Goal: Check status: Check status

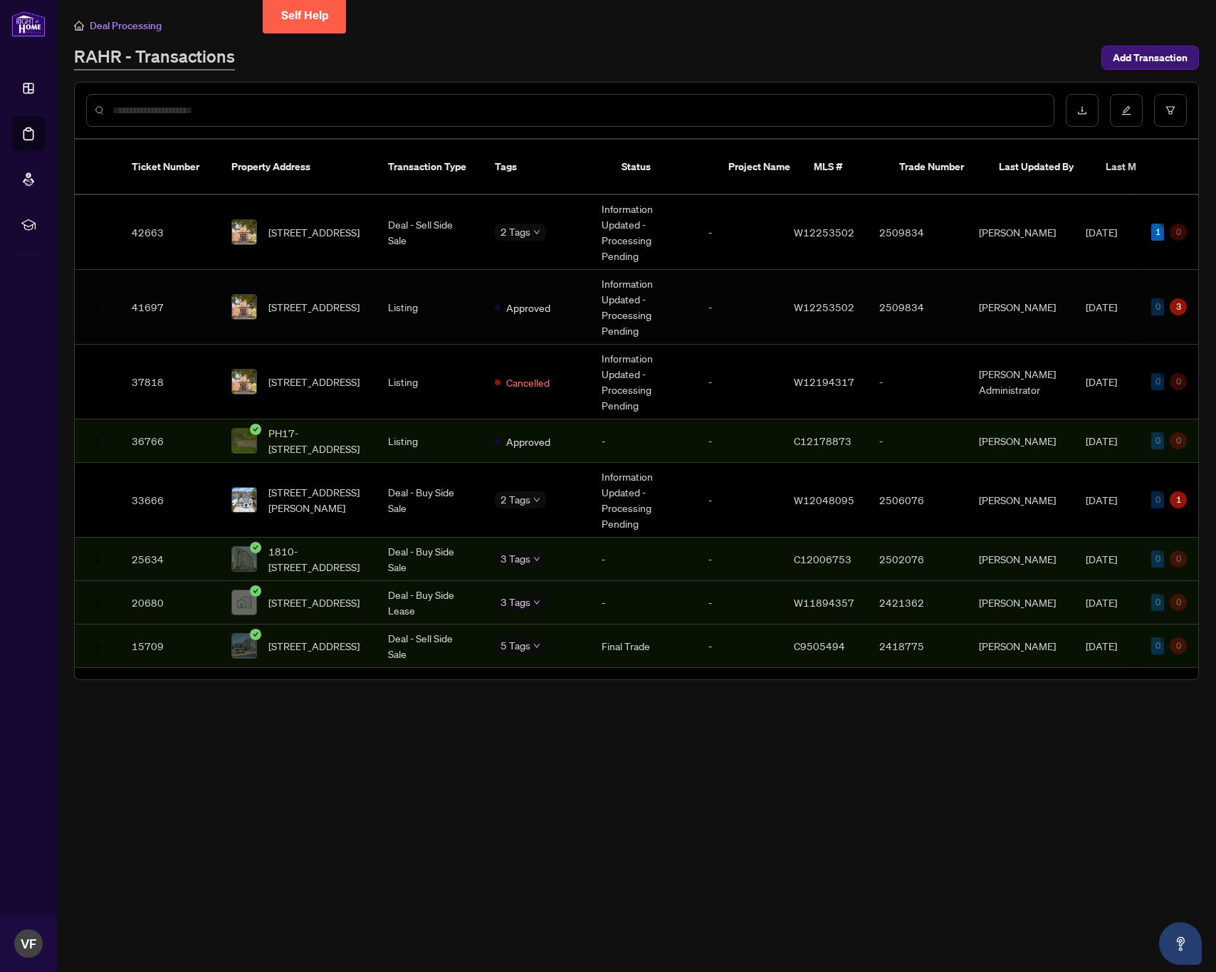
click at [486, 291] on td "Approved" at bounding box center [536, 307] width 107 height 75
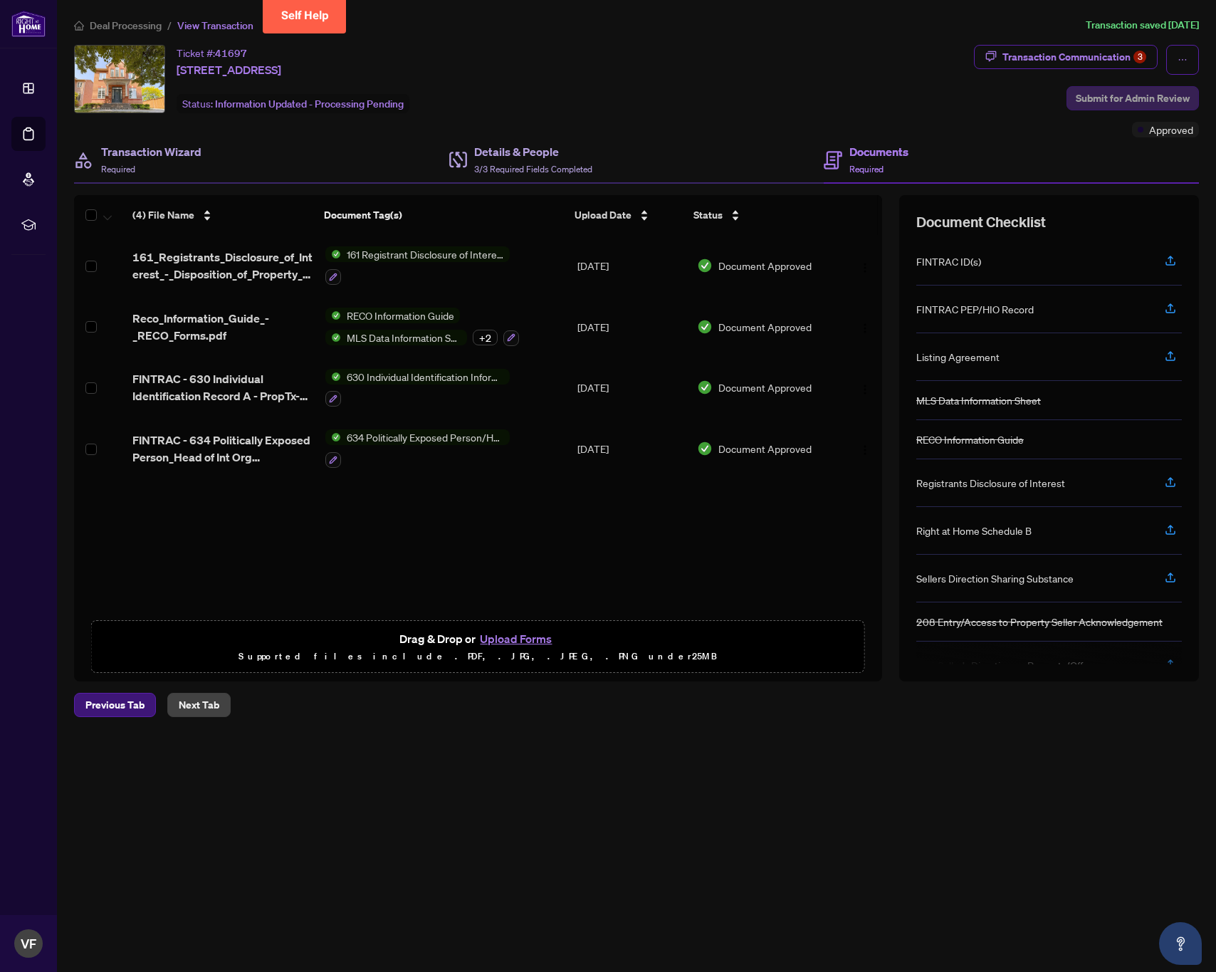
click at [1170, 96] on span "Submit for Admin Review" at bounding box center [1133, 98] width 114 height 23
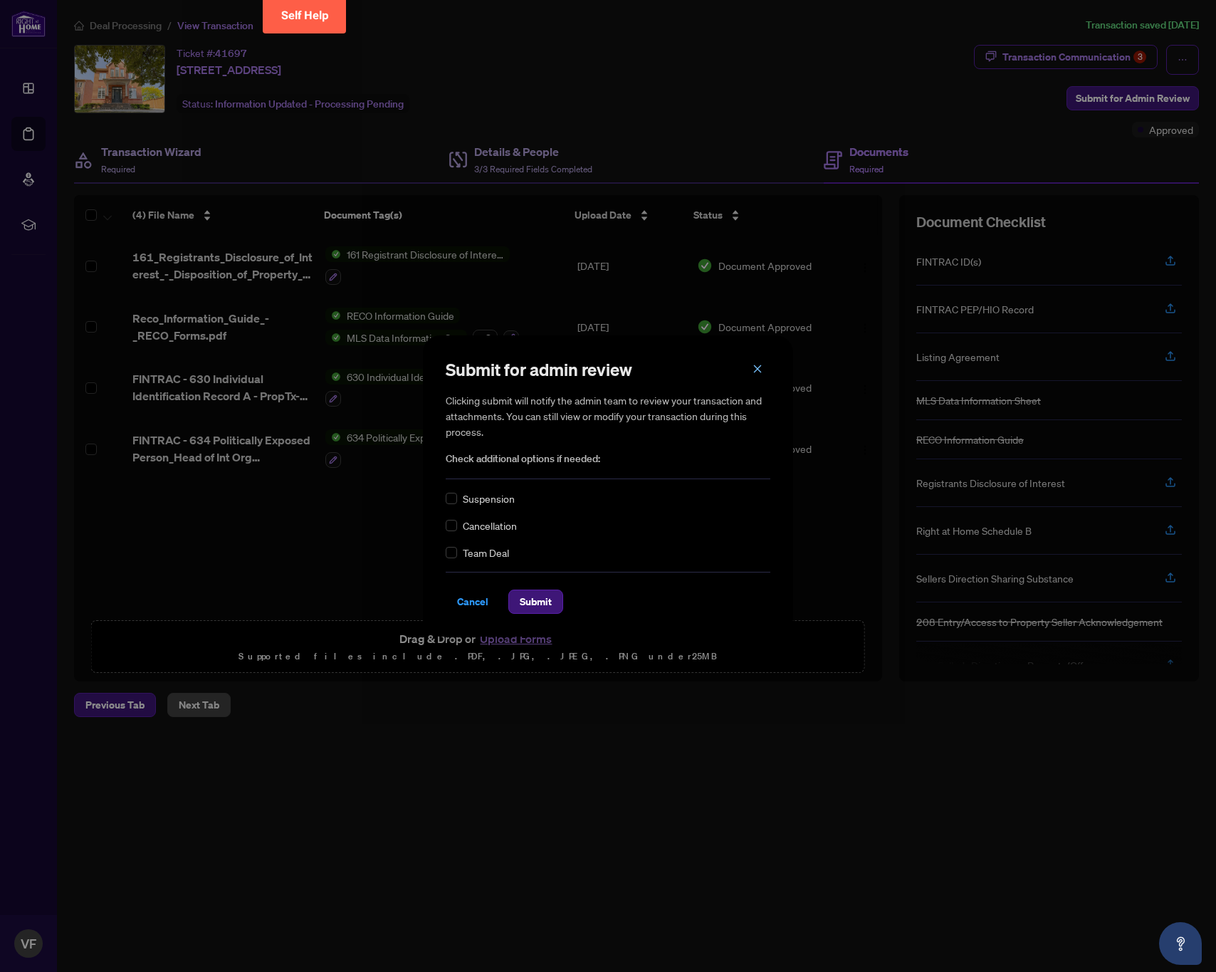
click at [754, 366] on icon "close" at bounding box center [758, 368] width 8 height 8
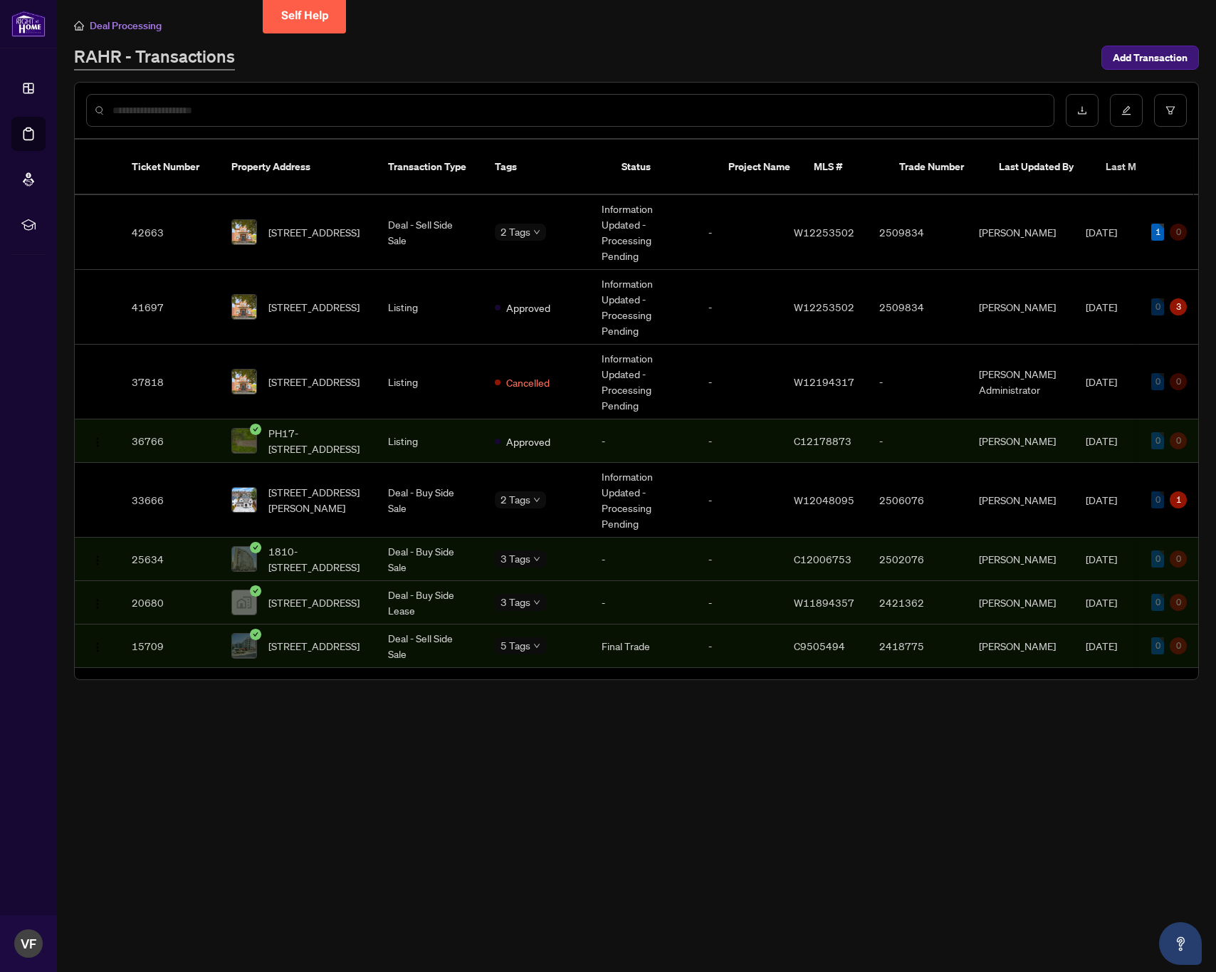
click at [643, 221] on td "Information Updated - Processing Pending" at bounding box center [643, 232] width 107 height 75
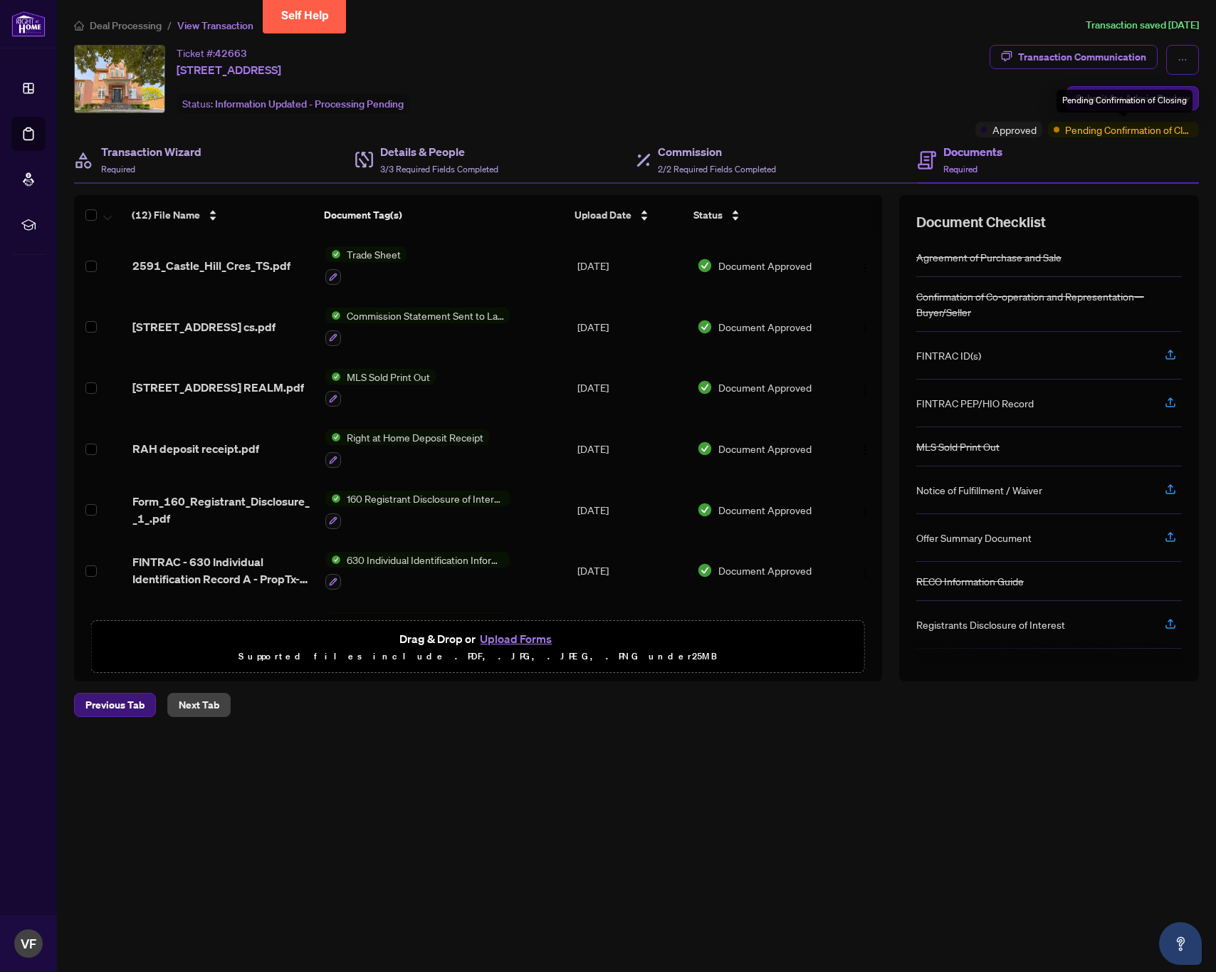
click at [1129, 133] on span "Pending Confirmation of Closing" at bounding box center [1129, 130] width 128 height 16
